Goal: Information Seeking & Learning: Learn about a topic

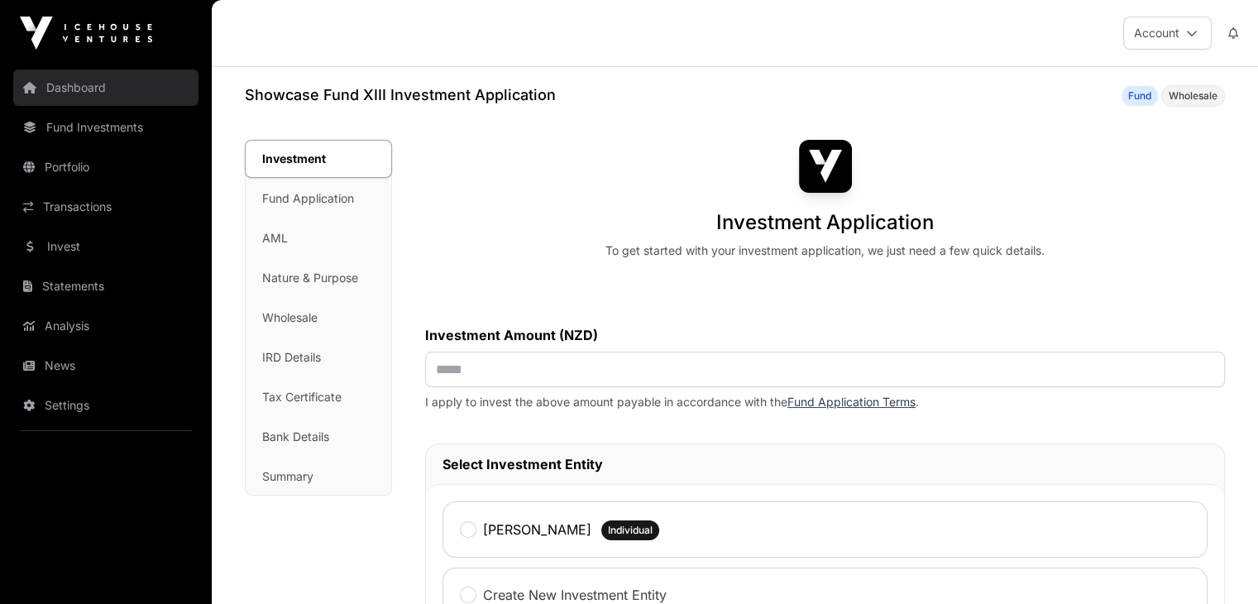
click at [79, 93] on link "Dashboard" at bounding box center [105, 87] width 185 height 36
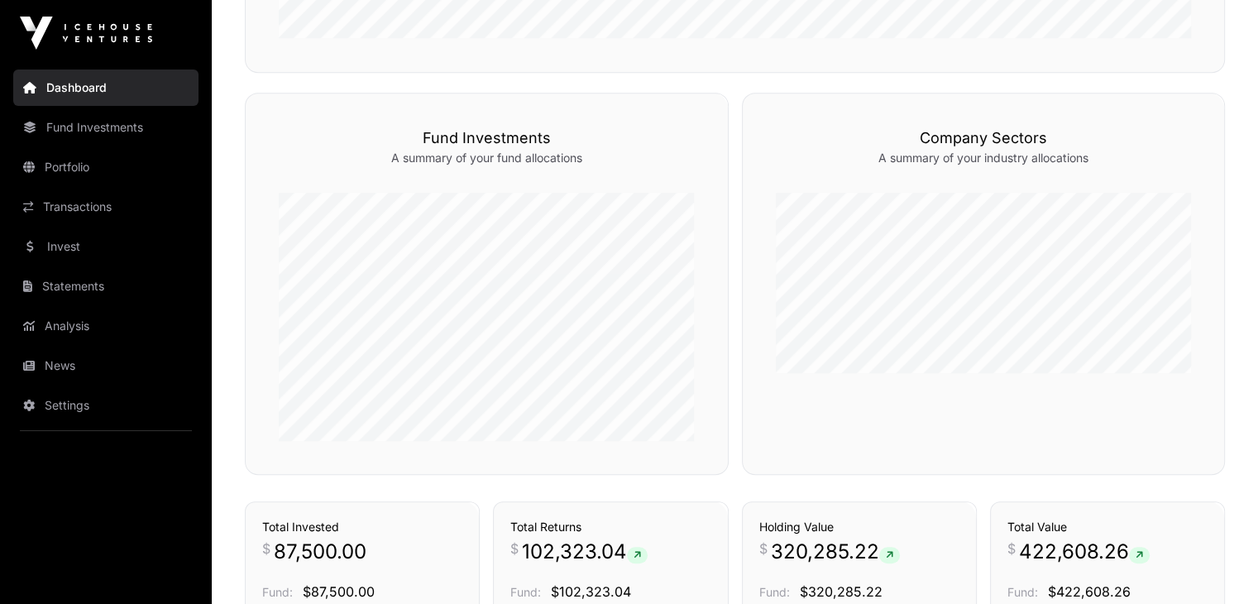
scroll to position [752, 0]
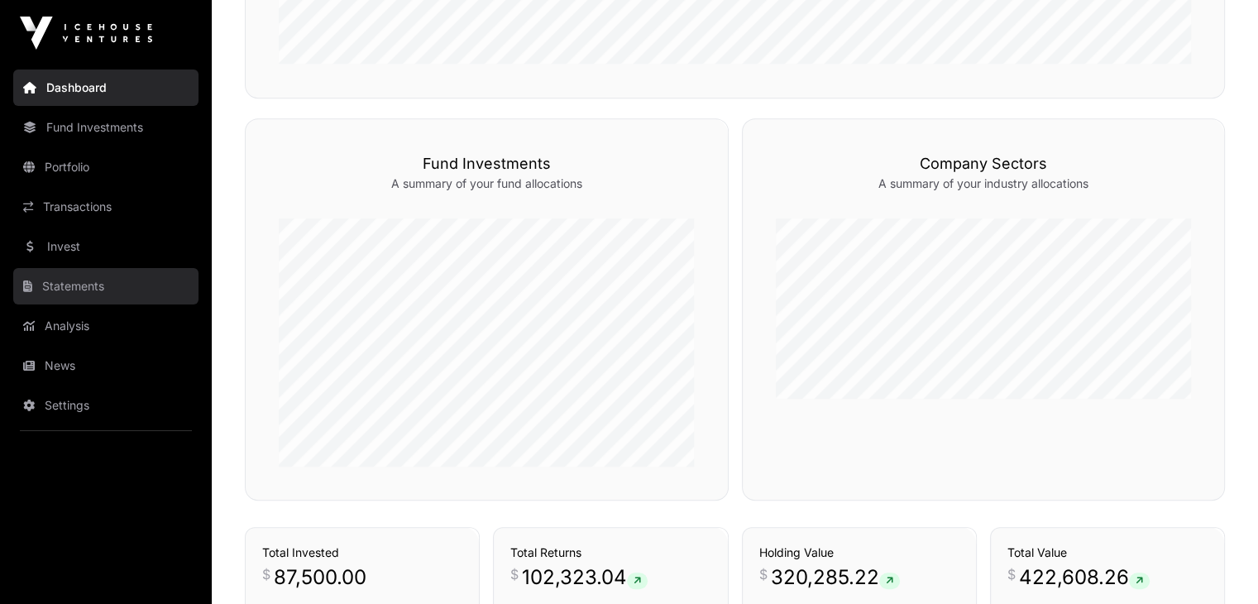
click at [76, 285] on link "Statements" at bounding box center [105, 286] width 185 height 36
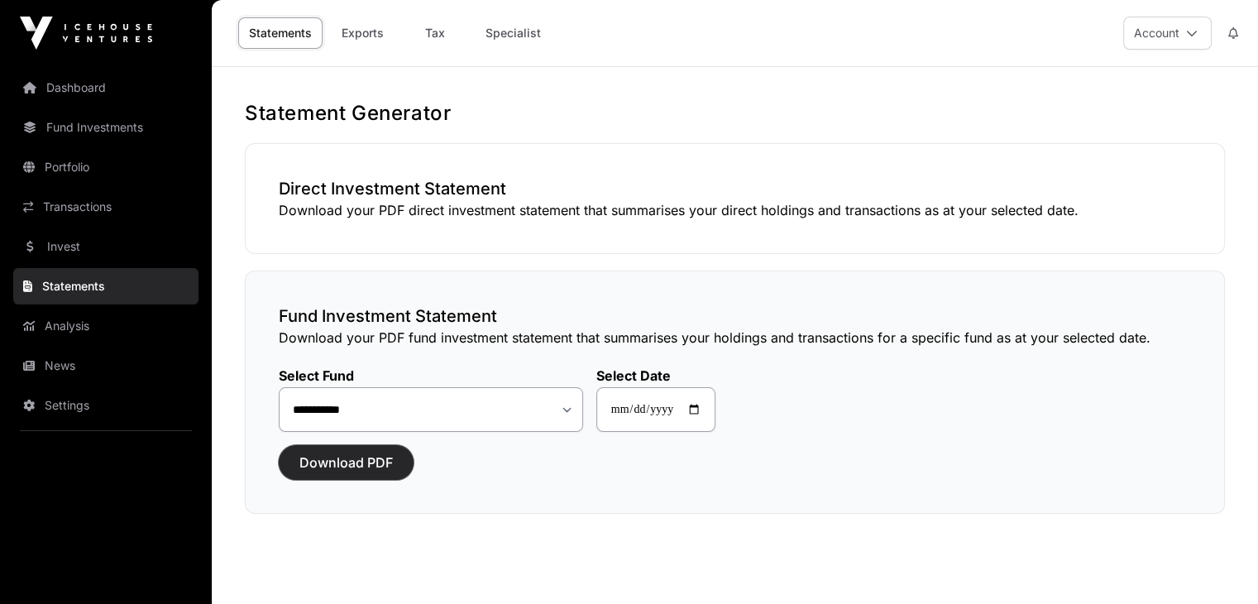
click at [352, 463] on span "Download PDF" at bounding box center [345, 462] width 93 height 20
click at [449, 32] on link "Tax" at bounding box center [435, 32] width 66 height 31
select select
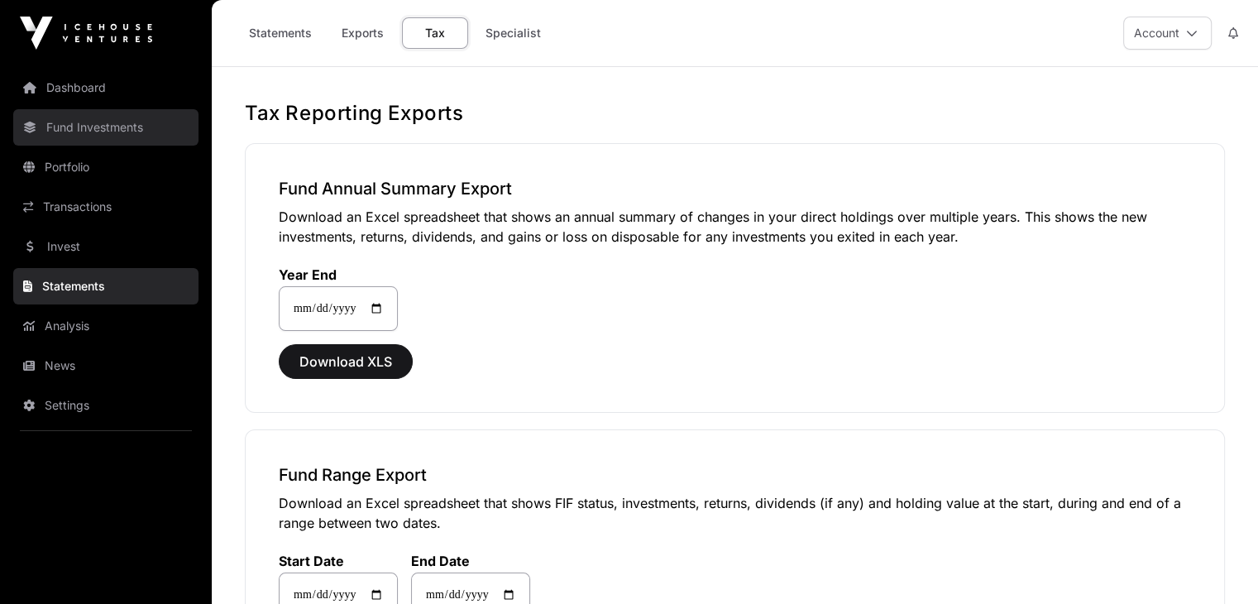
click at [58, 131] on link "Fund Investments" at bounding box center [105, 127] width 185 height 36
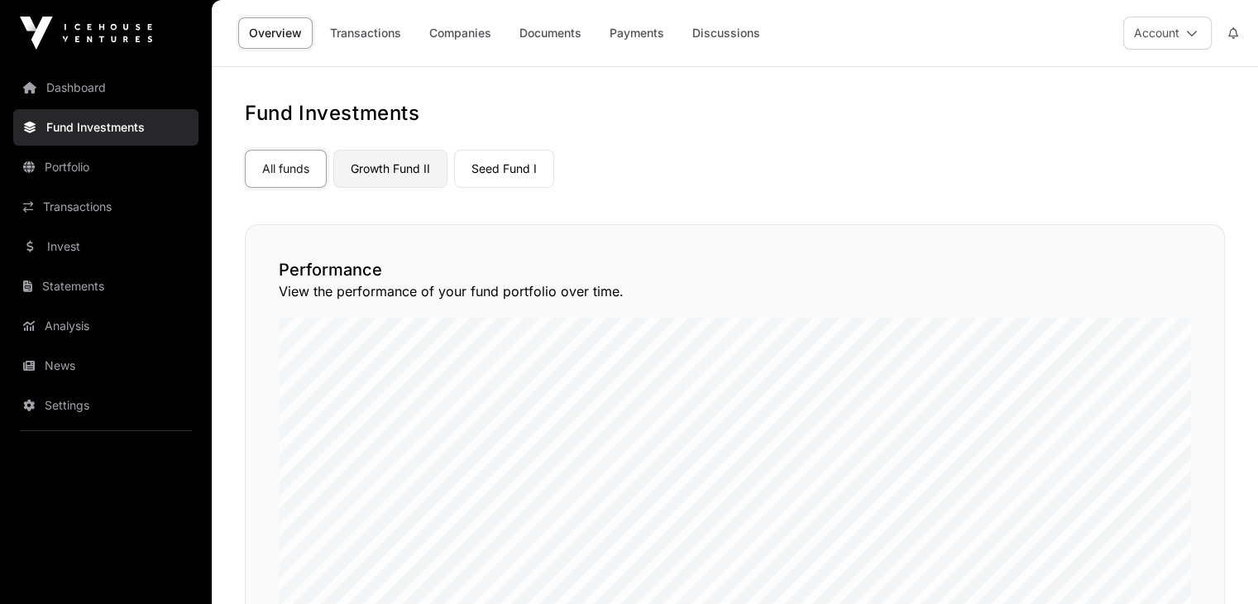
click at [397, 167] on link "Growth Fund II" at bounding box center [390, 169] width 114 height 38
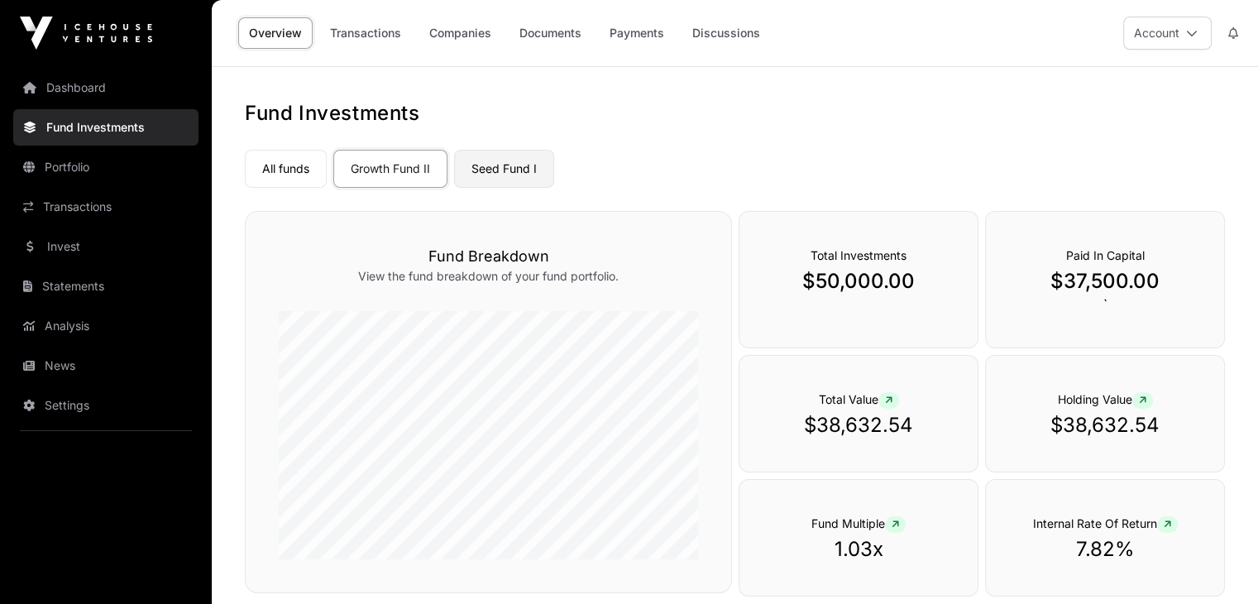
click at [520, 166] on link "Seed Fund I" at bounding box center [504, 169] width 100 height 38
click at [380, 160] on link "Growth Fund II" at bounding box center [390, 169] width 114 height 38
click at [412, 174] on link "Growth Fund II" at bounding box center [390, 169] width 114 height 38
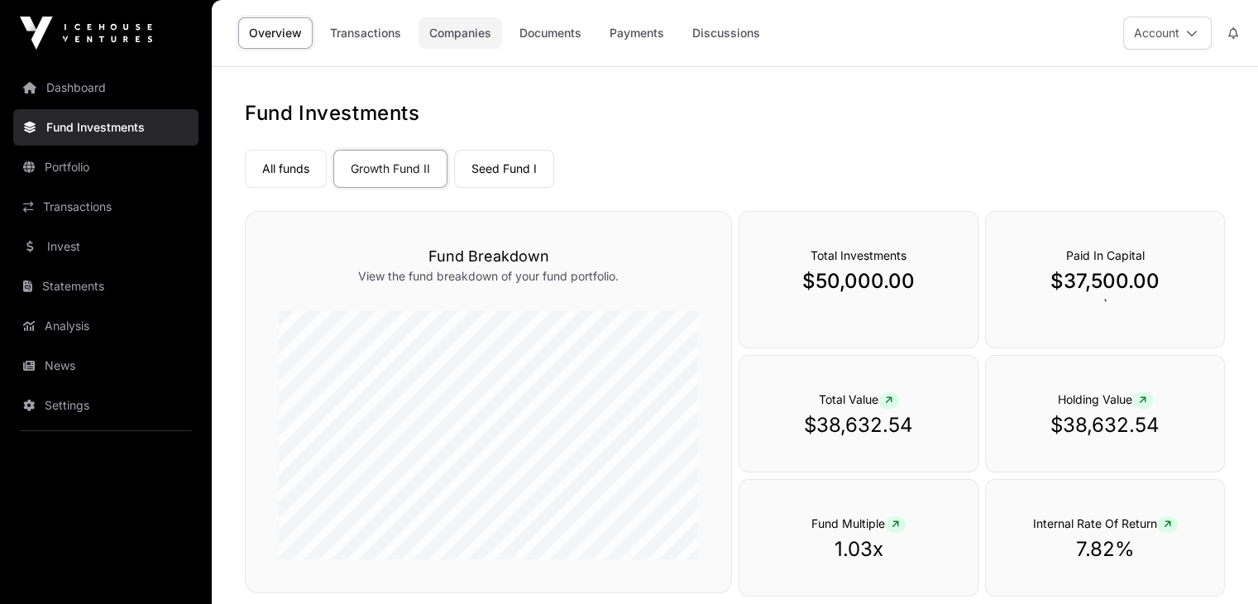
click at [459, 34] on link "Companies" at bounding box center [461, 32] width 84 height 31
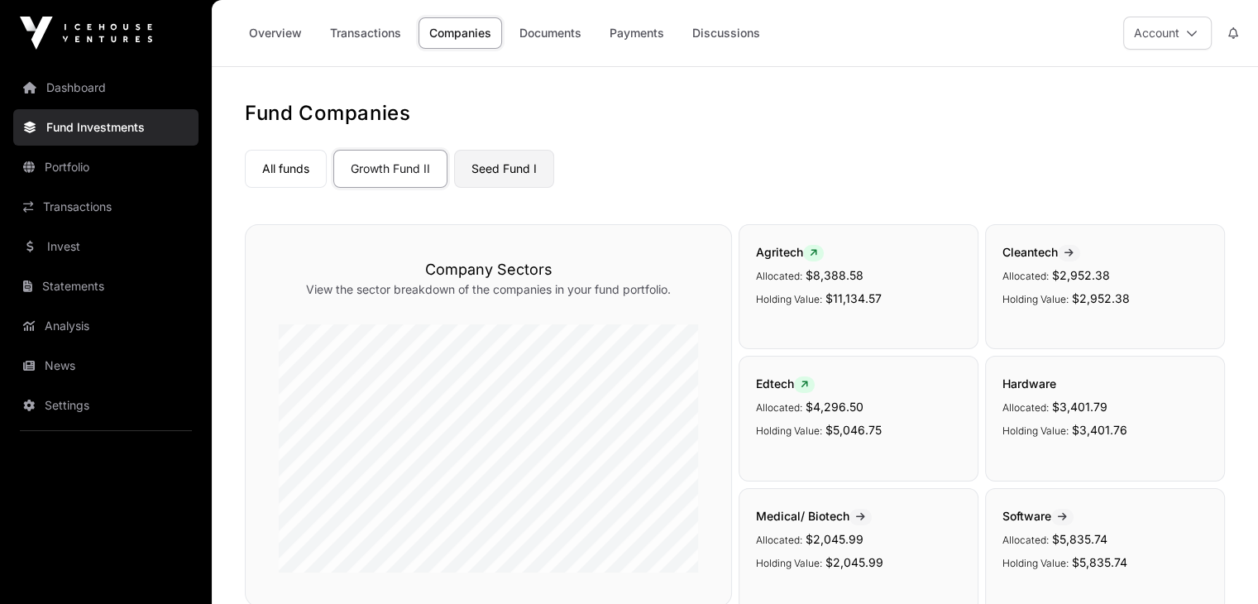
click at [505, 177] on link "Seed Fund I" at bounding box center [504, 169] width 100 height 38
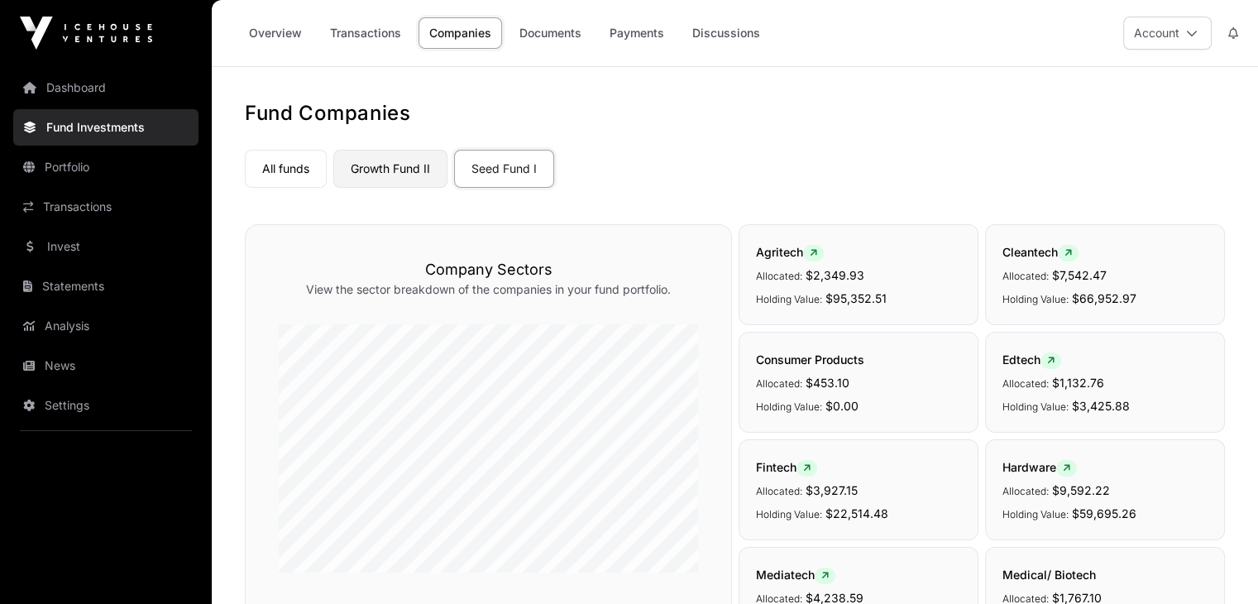
click at [400, 165] on link "Growth Fund II" at bounding box center [390, 169] width 114 height 38
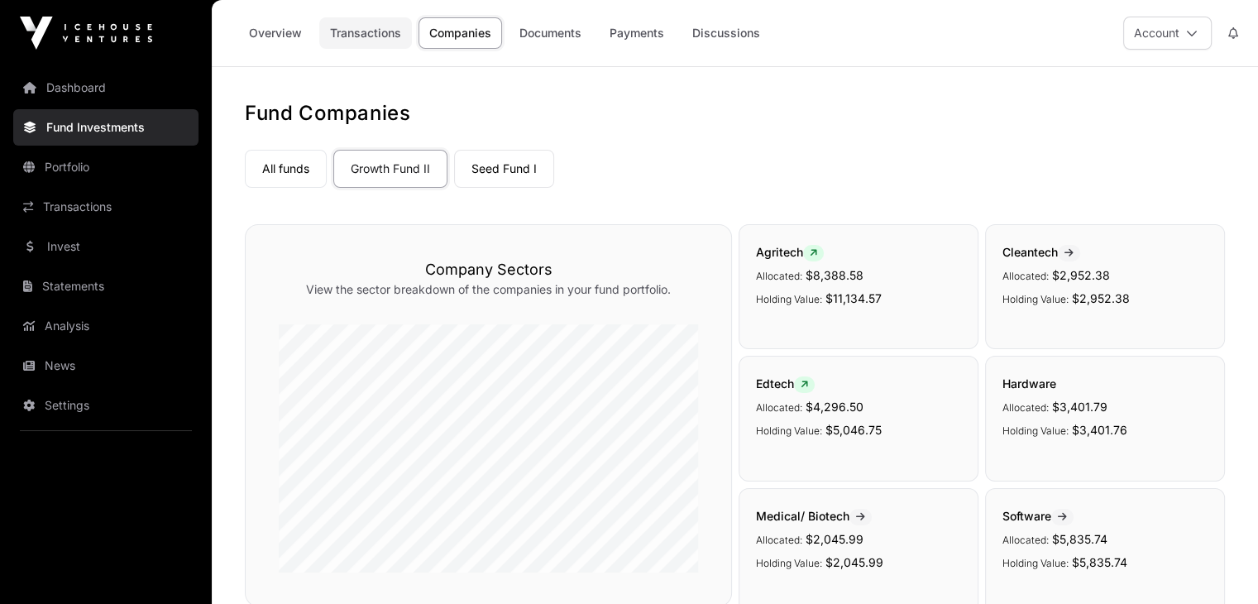
click at [380, 39] on link "Transactions" at bounding box center [365, 32] width 93 height 31
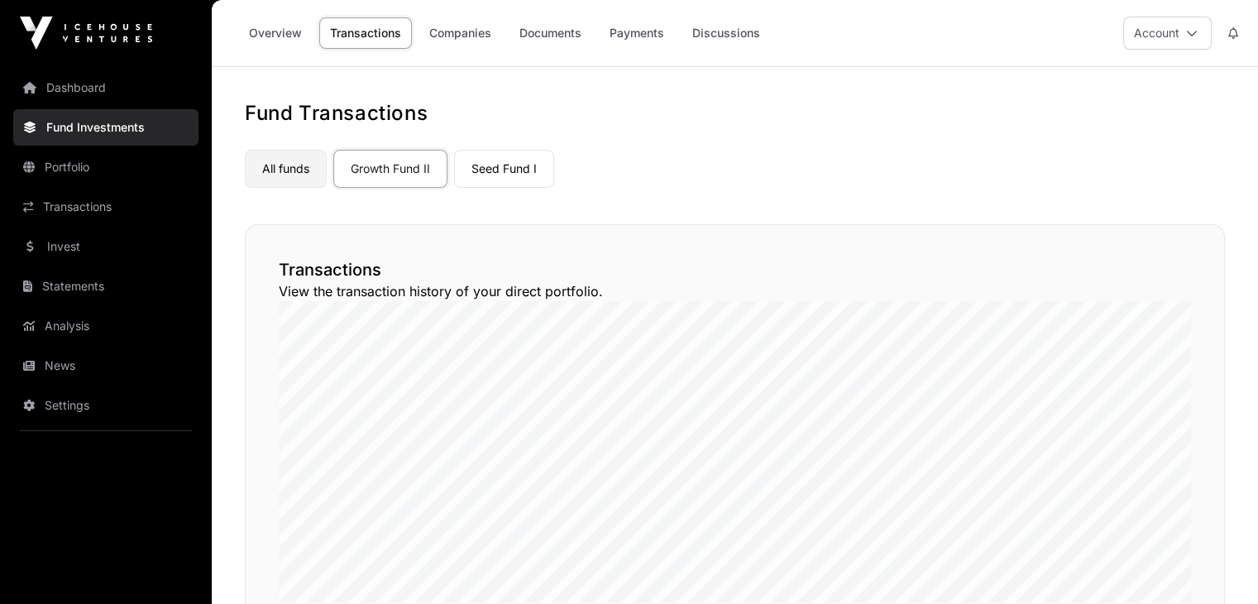
click at [265, 163] on link "All funds" at bounding box center [286, 169] width 82 height 38
click at [91, 179] on link "Portfolio" at bounding box center [105, 167] width 185 height 36
